Goal: Find specific page/section: Find specific page/section

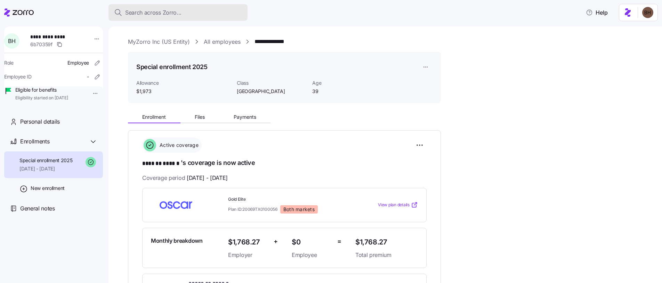
click at [152, 15] on span "Search across Zorro..." at bounding box center [153, 12] width 56 height 9
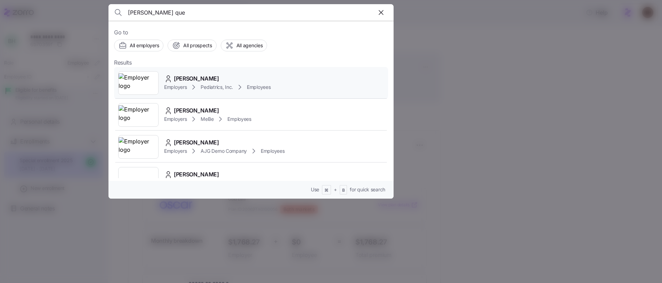
type input "brianna que"
click at [209, 74] on div "Brianna Queen Employers Pediatrics, Inc. Employees" at bounding box center [251, 83] width 274 height 32
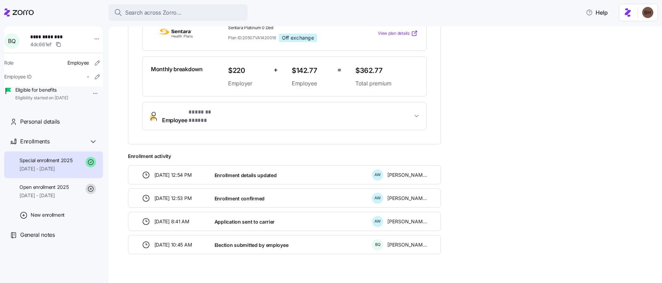
scroll to position [178, 0]
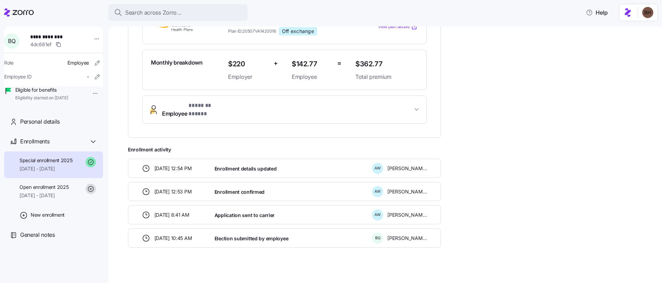
click at [301, 213] on div "Application sent to carrier" at bounding box center [291, 215] width 158 height 14
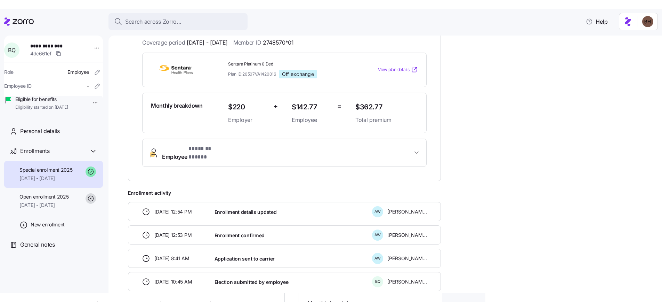
scroll to position [162, 0]
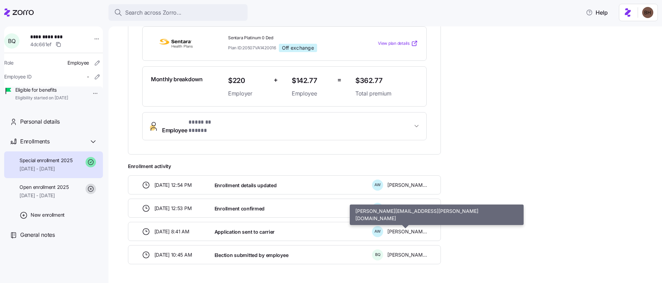
drag, startPoint x: 387, startPoint y: 227, endPoint x: 423, endPoint y: 226, distance: 35.5
click at [423, 229] on span "Ashley Williams" at bounding box center [407, 232] width 40 height 7
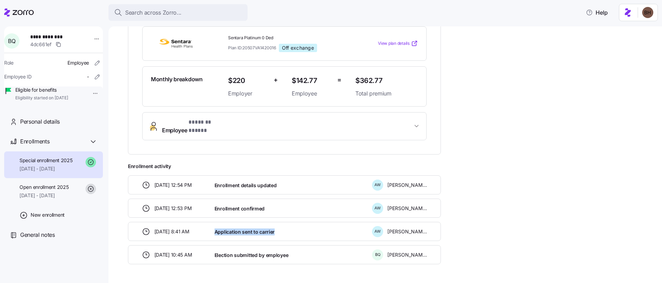
drag, startPoint x: 212, startPoint y: 228, endPoint x: 296, endPoint y: 223, distance: 84.3
click at [296, 225] on div "Application sent to carrier" at bounding box center [291, 232] width 158 height 14
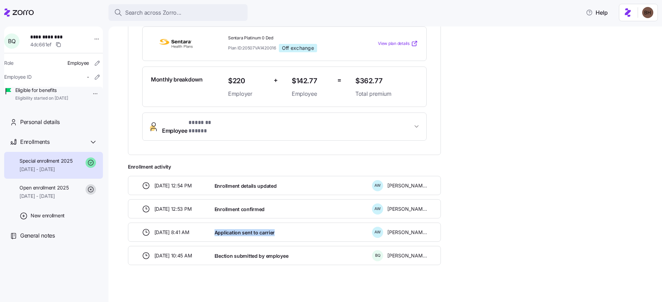
scroll to position [160, 0]
